Goal: Information Seeking & Learning: Learn about a topic

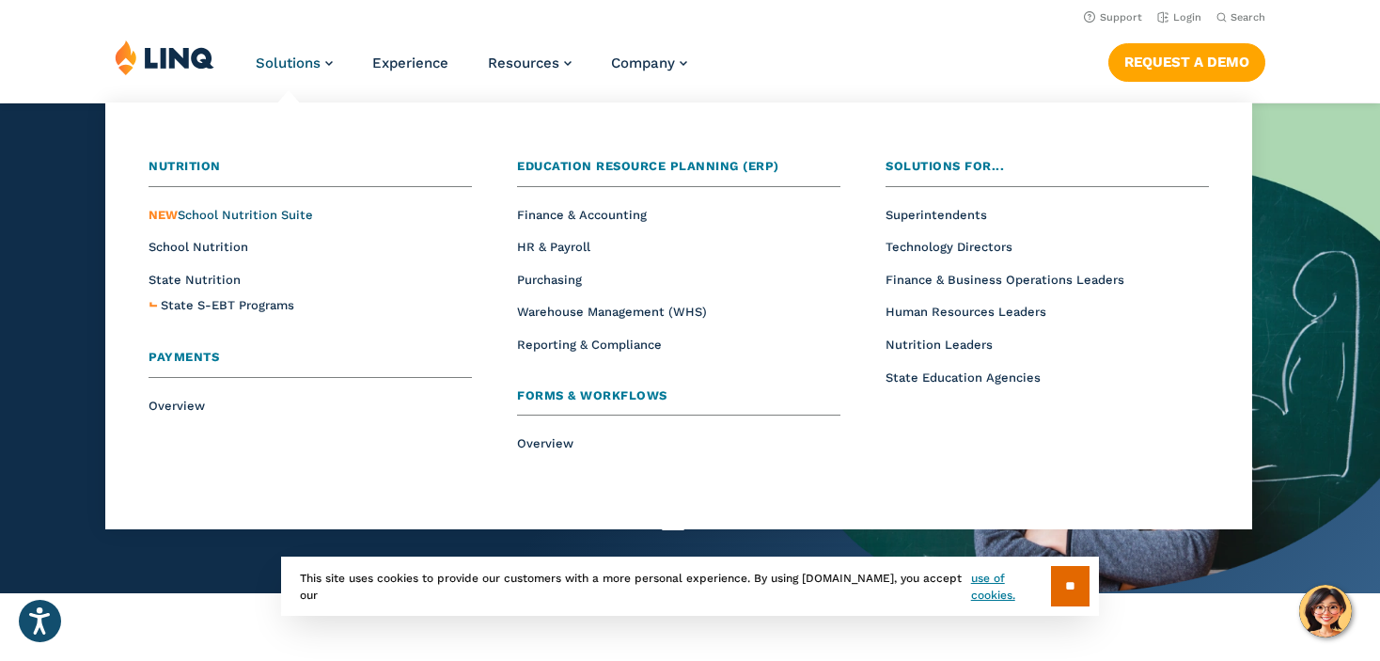
click at [260, 209] on span "NEW School Nutrition Suite" at bounding box center [231, 215] width 165 height 14
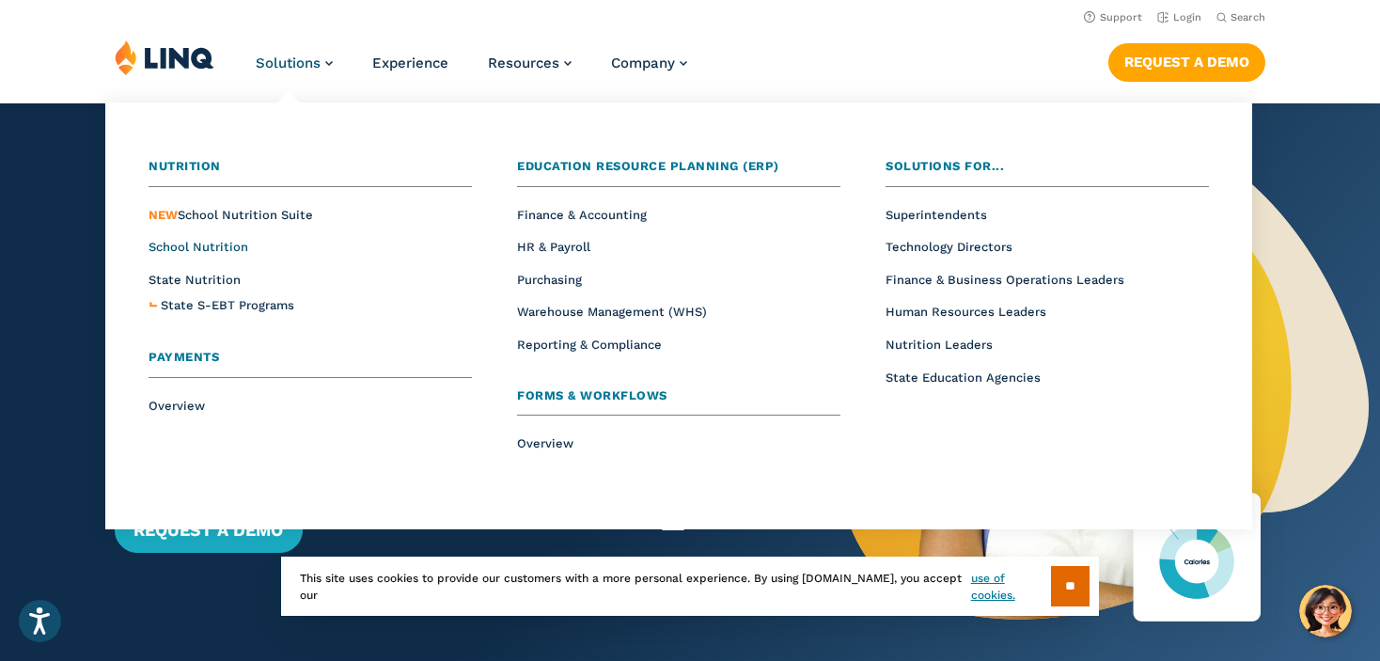
click at [197, 247] on span "School Nutrition" at bounding box center [199, 247] width 100 height 14
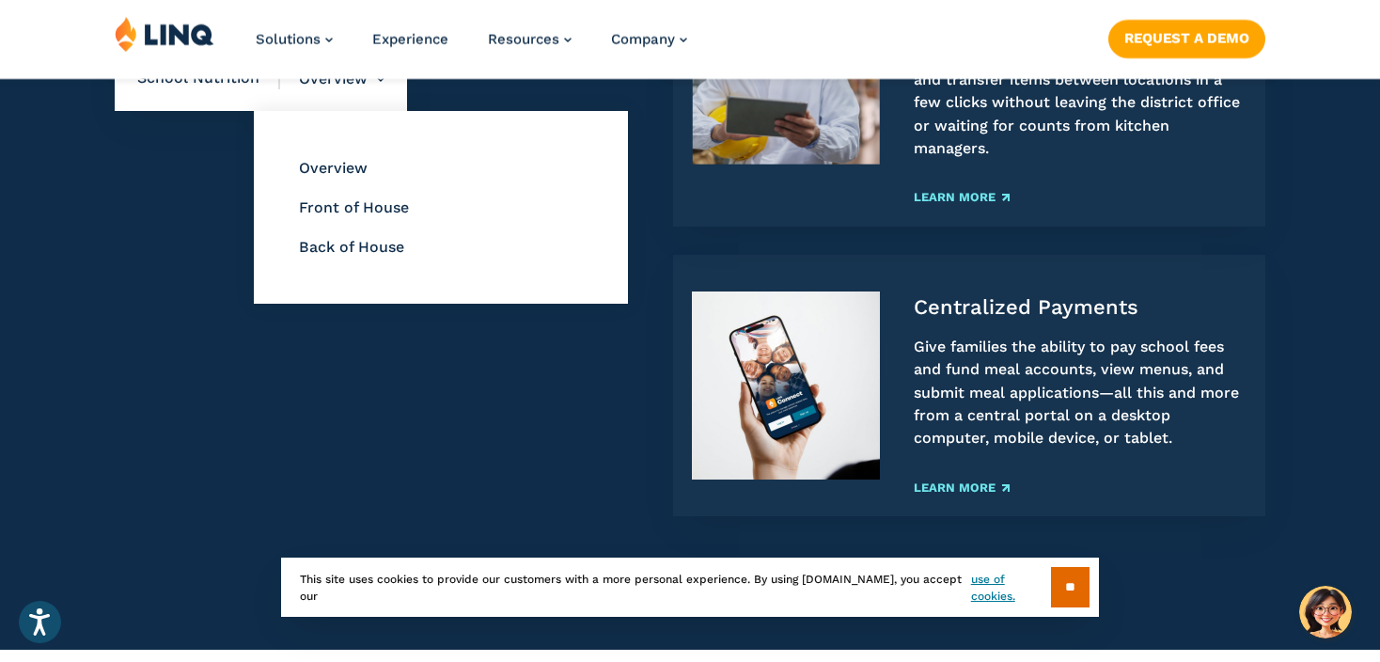
scroll to position [2445, 0]
